Goal: Check status: Check status

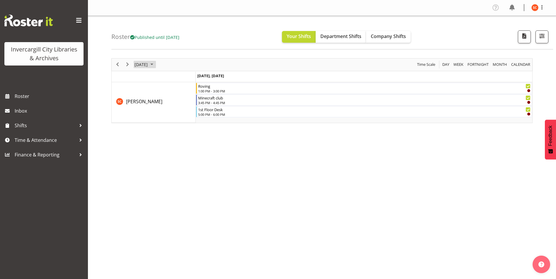
click at [148, 64] on span "[DATE]" at bounding box center [141, 64] width 14 height 7
click at [197, 153] on button "[DATE]" at bounding box center [191, 151] width 20 height 8
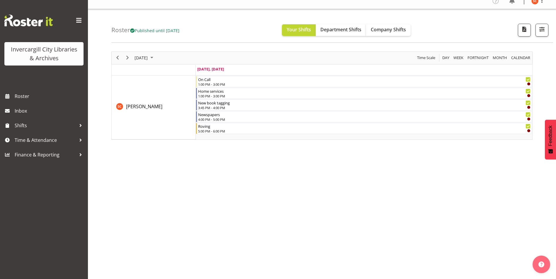
scroll to position [9, 0]
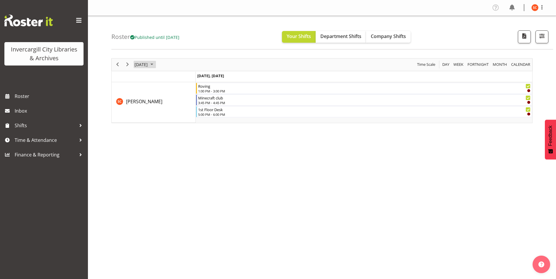
click at [155, 62] on span "September 2025" at bounding box center [151, 64] width 7 height 7
click at [193, 155] on button "[DATE]" at bounding box center [191, 151] width 20 height 8
